Goal: Information Seeking & Learning: Find specific fact

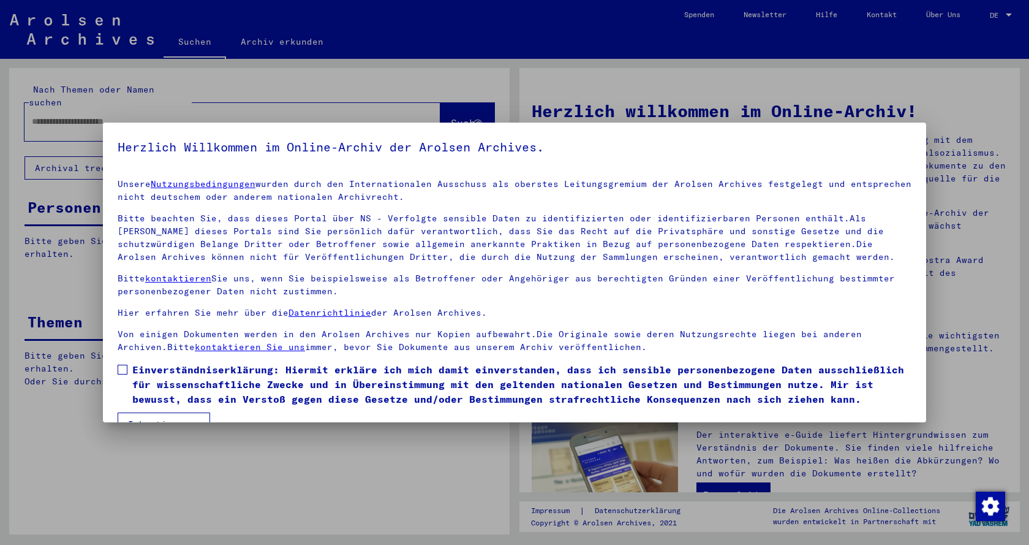
click at [40, 106] on div at bounding box center [514, 272] width 1029 height 545
click at [119, 365] on span at bounding box center [123, 370] width 10 height 10
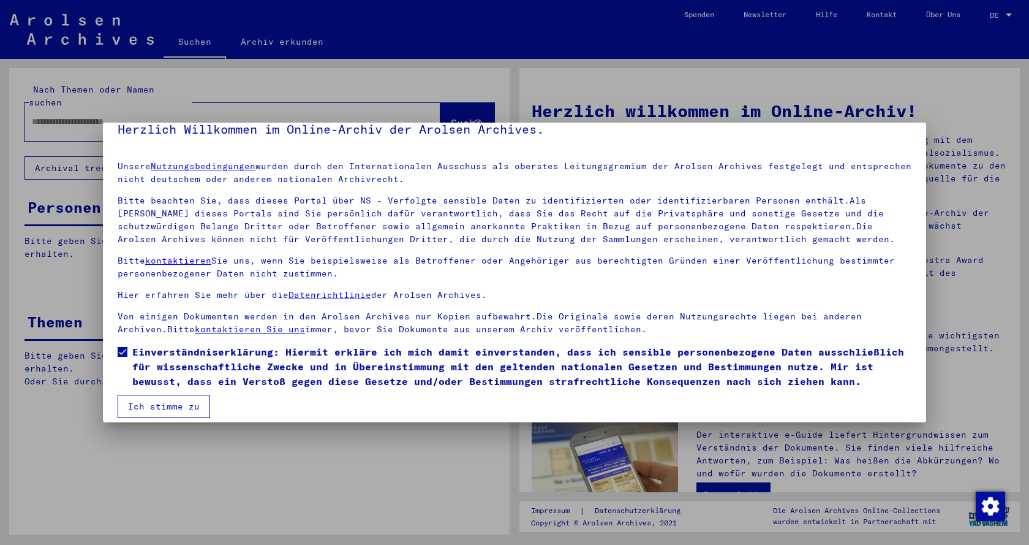
scroll to position [28, 0]
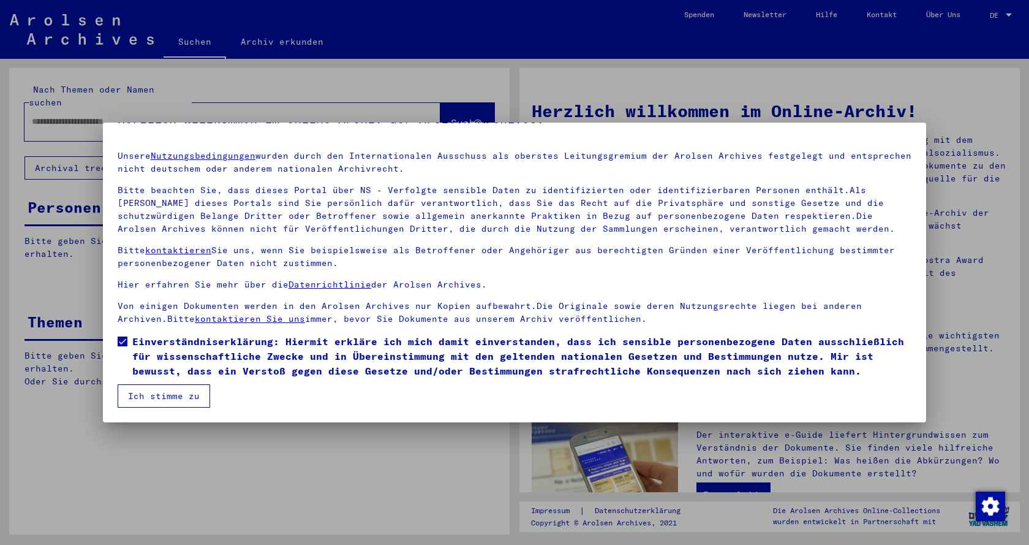
click at [172, 391] on button "Ich stimme zu" at bounding box center [164, 395] width 93 height 23
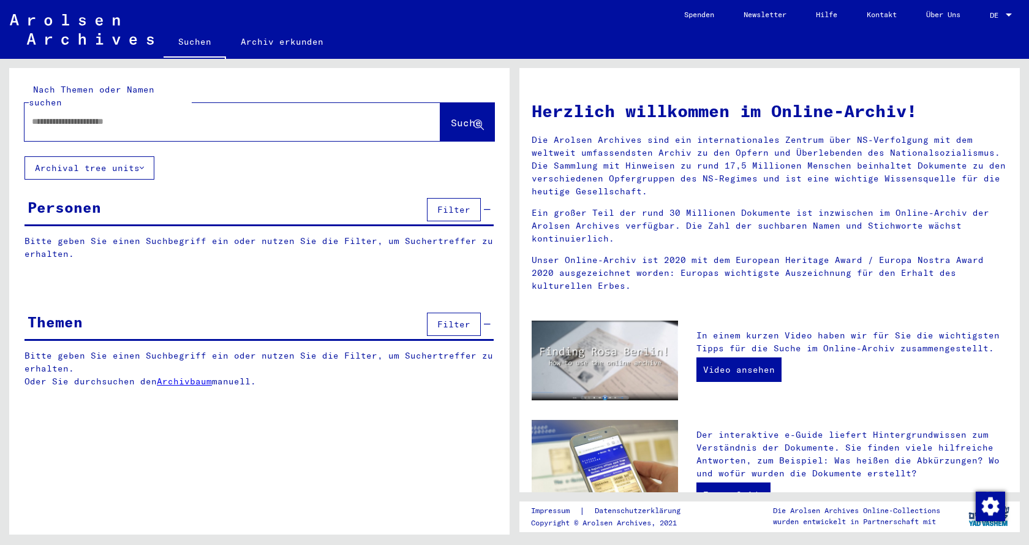
click at [44, 115] on input "text" at bounding box center [218, 121] width 372 height 13
click at [458, 116] on span "Suche" at bounding box center [466, 122] width 31 height 12
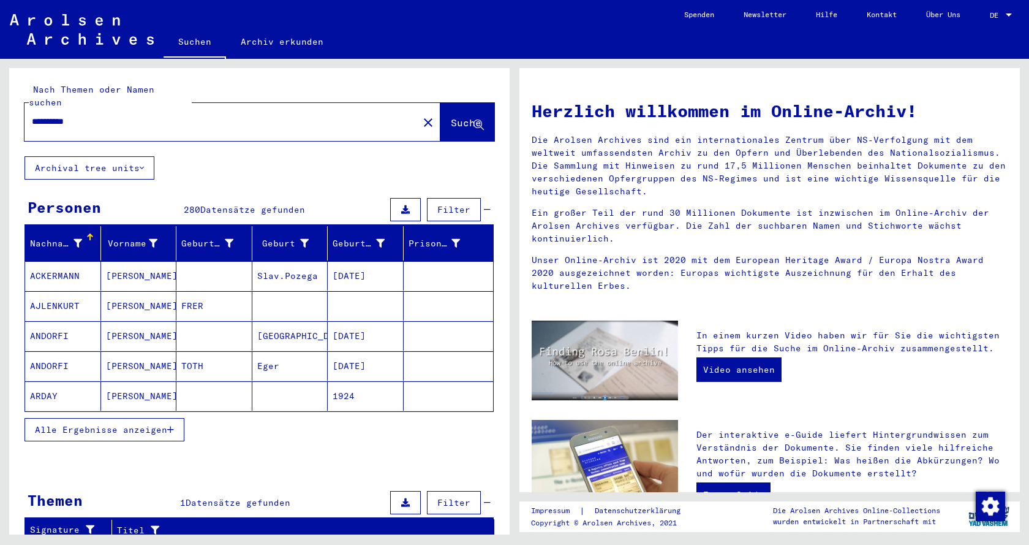
click at [90, 424] on span "Alle Ergebnisse anzeigen" at bounding box center [101, 429] width 132 height 11
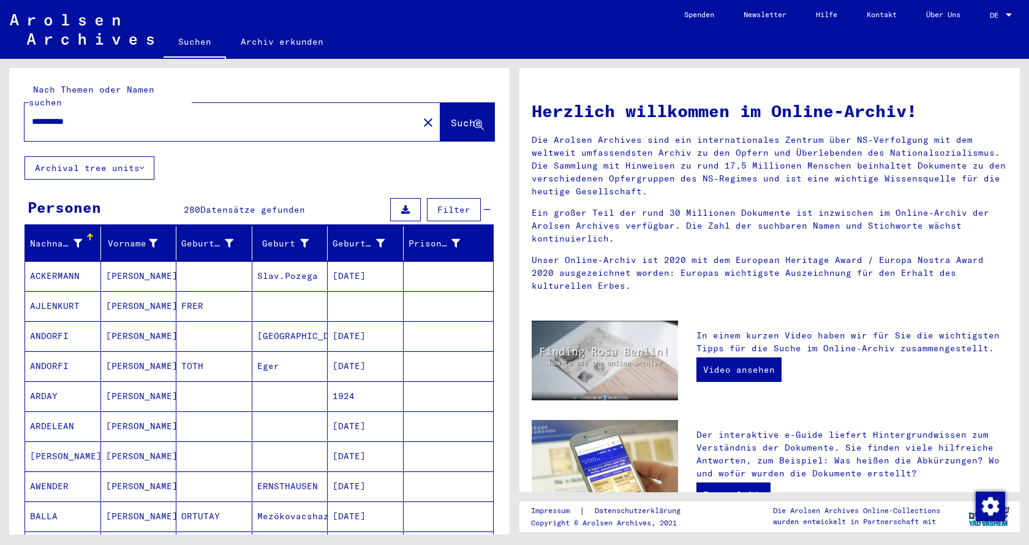
drag, startPoint x: 104, startPoint y: 107, endPoint x: 8, endPoint y: 109, distance: 96.2
click at [32, 115] on input "**********" at bounding box center [218, 121] width 372 height 13
type input "****"
click at [456, 116] on span "Suche" at bounding box center [466, 122] width 31 height 12
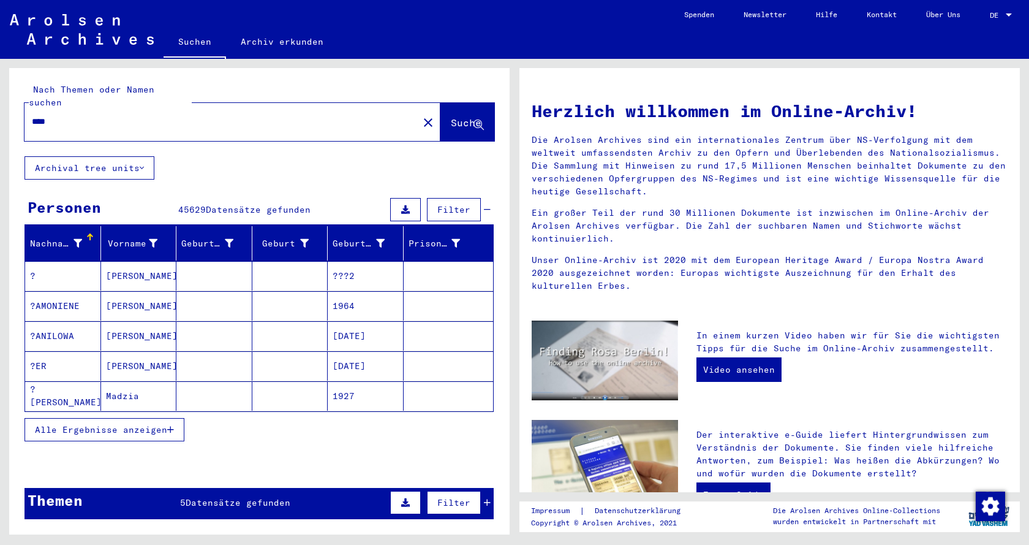
click at [99, 424] on span "Alle Ergebnisse anzeigen" at bounding box center [101, 429] width 132 height 11
